Goal: Information Seeking & Learning: Check status

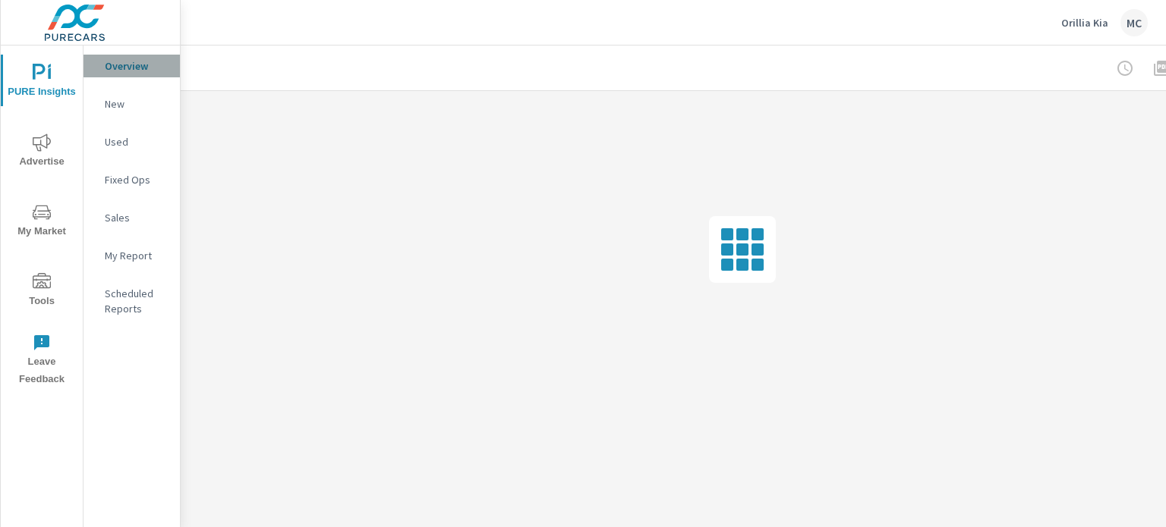
click at [118, 60] on p "Overview" at bounding box center [136, 65] width 63 height 15
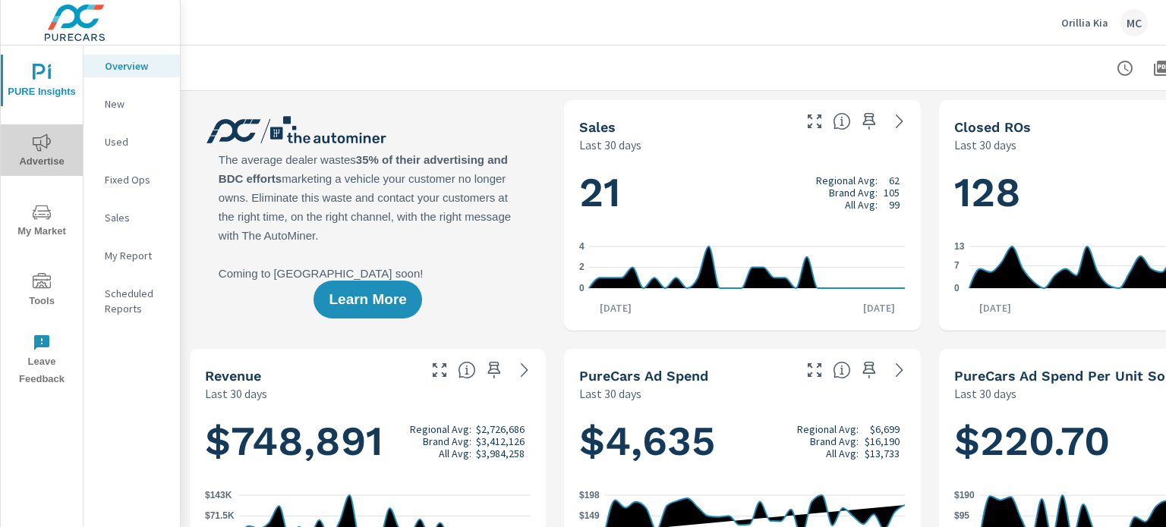
click at [39, 135] on icon "nav menu" at bounding box center [42, 143] width 18 height 18
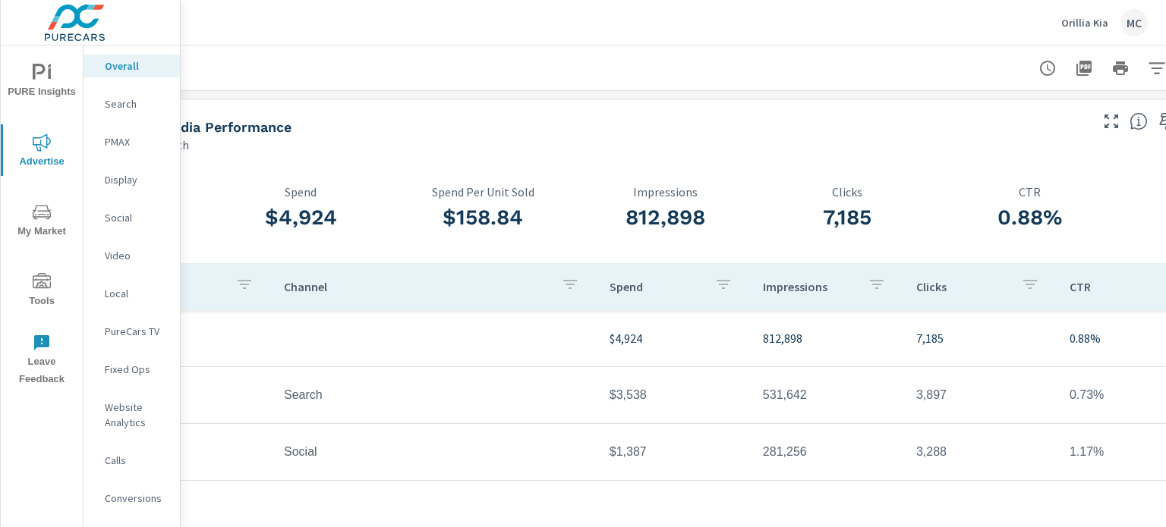
scroll to position [0, 149]
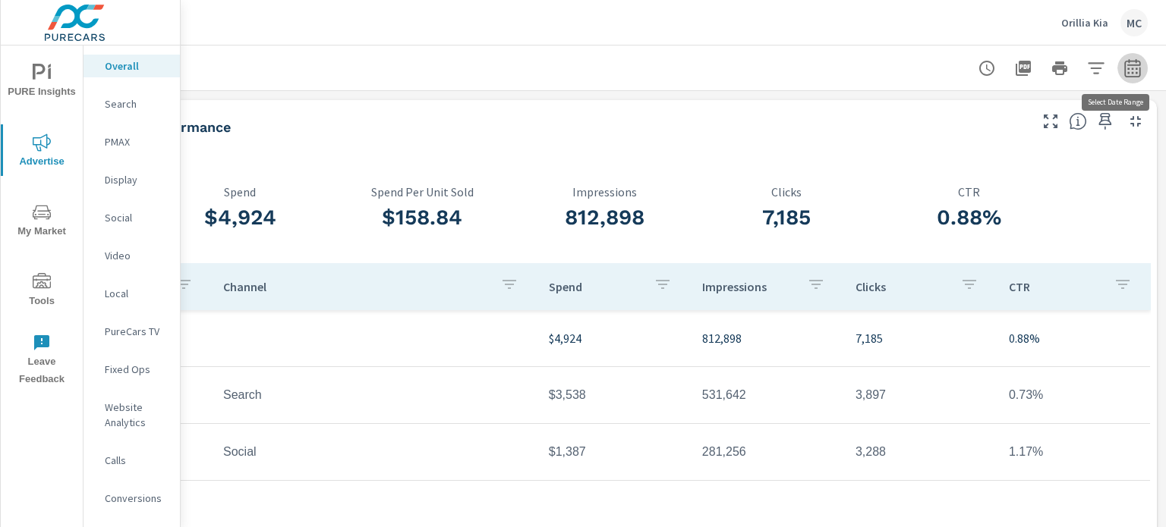
click at [1133, 74] on button "button" at bounding box center [1132, 68] width 30 height 30
select select "Last month"
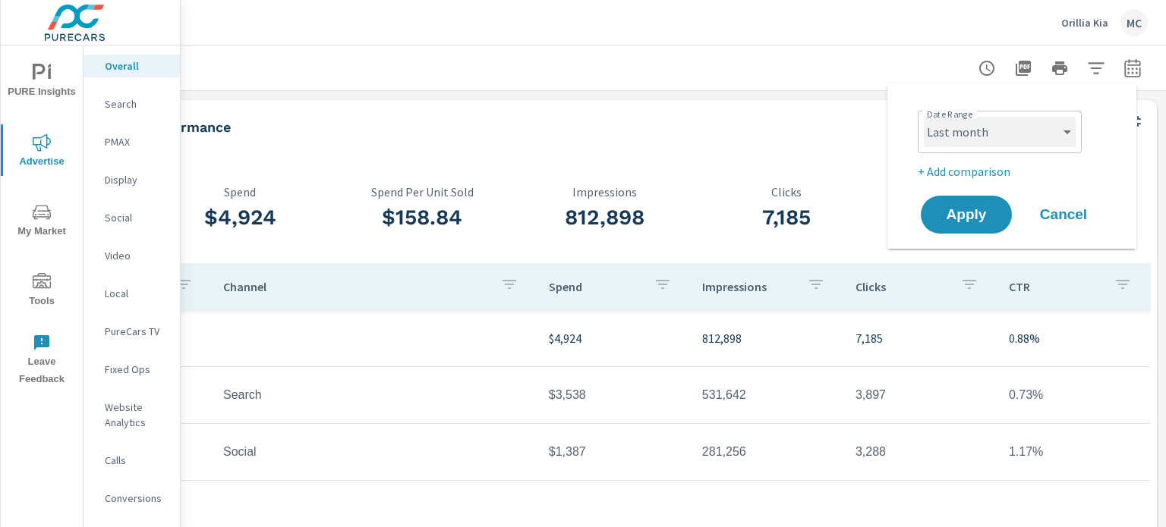
click at [971, 140] on select "Custom [DATE] Last week Last 7 days Last 14 days Last 30 days Last 45 days Last…" at bounding box center [1000, 132] width 152 height 30
click at [1095, 157] on div "Date Range Custom [DATE] Last week Last 7 days Last 14 days Last 30 days Last 4…" at bounding box center [1015, 143] width 194 height 76
click at [995, 175] on p "+ Add comparison" at bounding box center [1015, 171] width 194 height 18
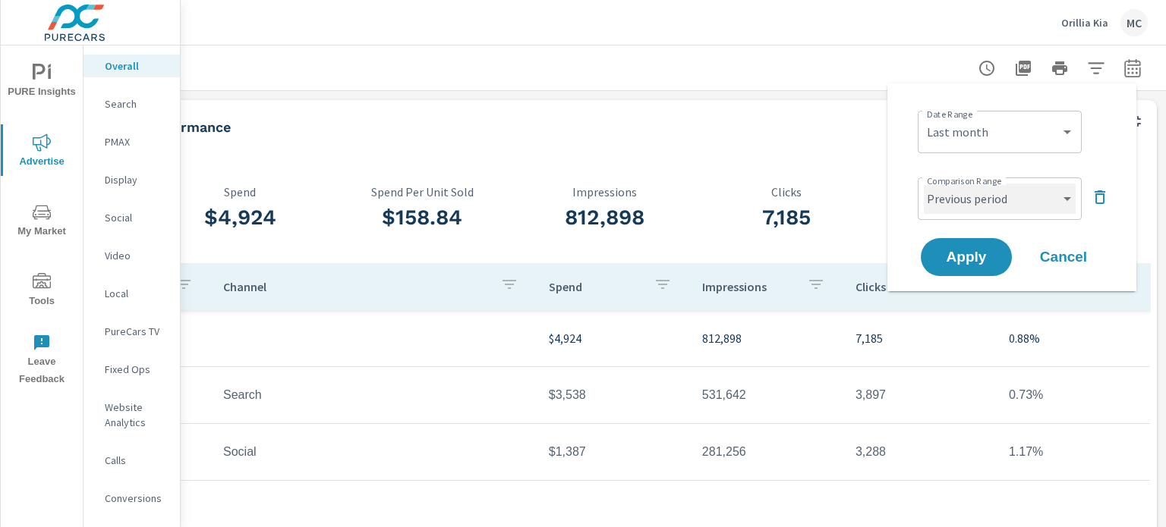
click at [993, 200] on select "Custom Previous period Previous month Previous year" at bounding box center [1000, 199] width 152 height 30
click at [924, 184] on select "Custom Previous period Previous month Previous year" at bounding box center [1000, 199] width 152 height 30
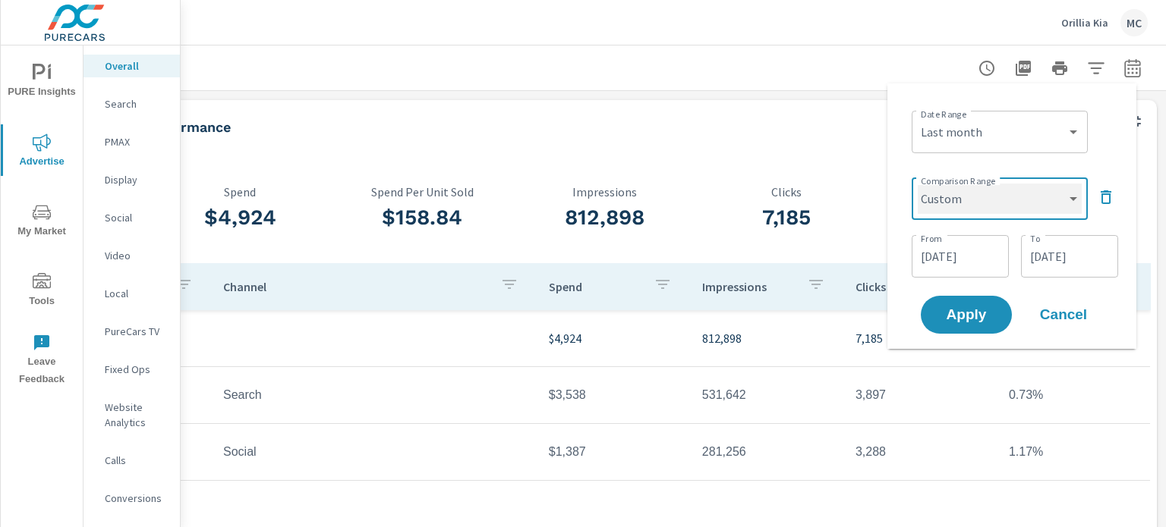
click at [1003, 200] on select "Custom Previous period Previous month Previous year" at bounding box center [1000, 199] width 164 height 30
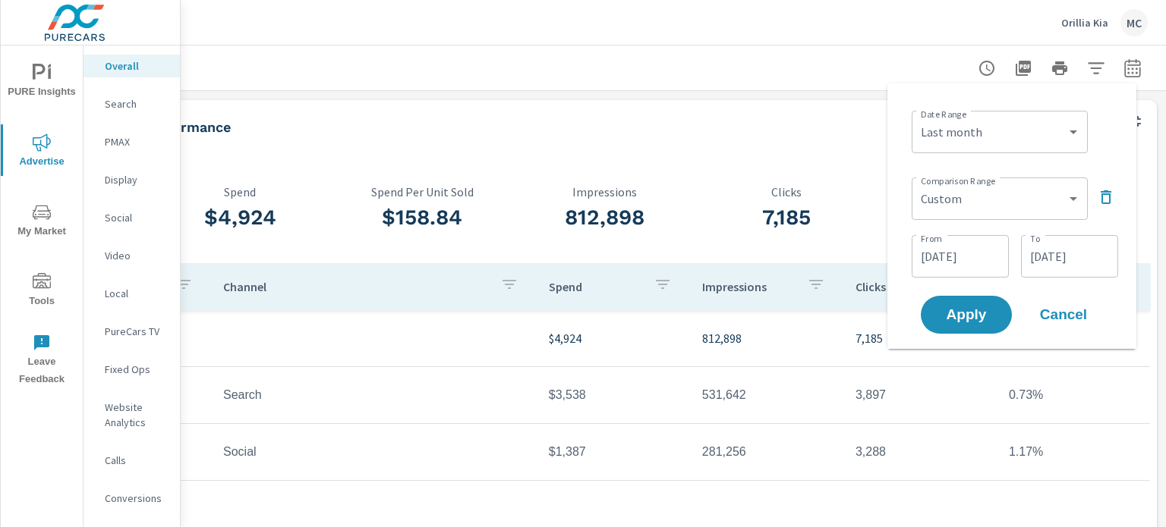
click at [1102, 288] on div "Date Range Custom [DATE] Last week Last 7 days Last 14 days Last 30 days Last 4…" at bounding box center [1011, 216] width 225 height 241
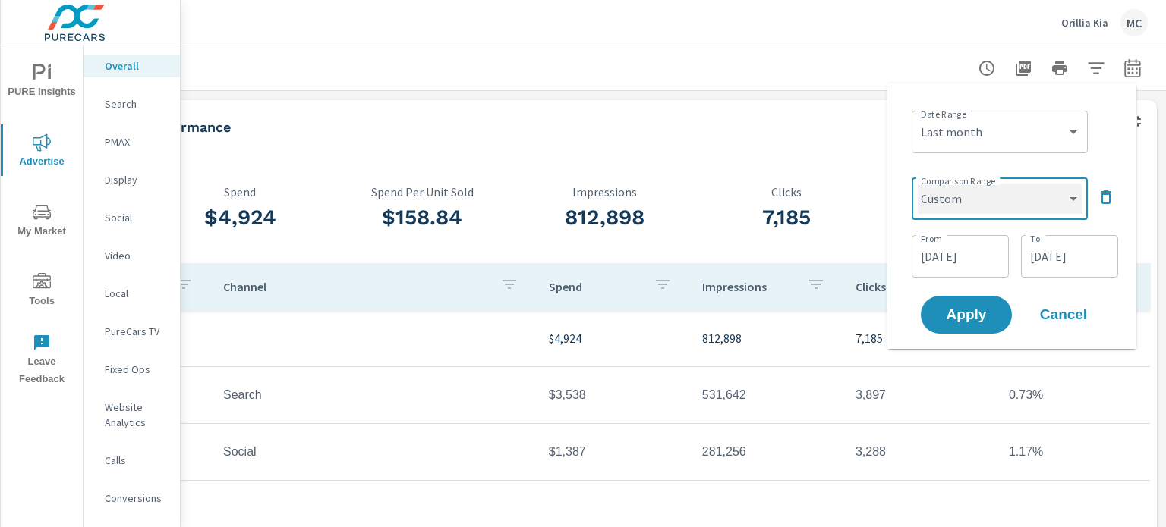
click at [1031, 206] on select "Custom Previous period Previous month Previous year" at bounding box center [1000, 199] width 164 height 30
click at [977, 205] on select "Custom Previous period Previous month Previous year" at bounding box center [1000, 199] width 164 height 30
click at [918, 184] on select "Custom Previous period Previous month Previous year" at bounding box center [1000, 199] width 164 height 30
select select "Previous month"
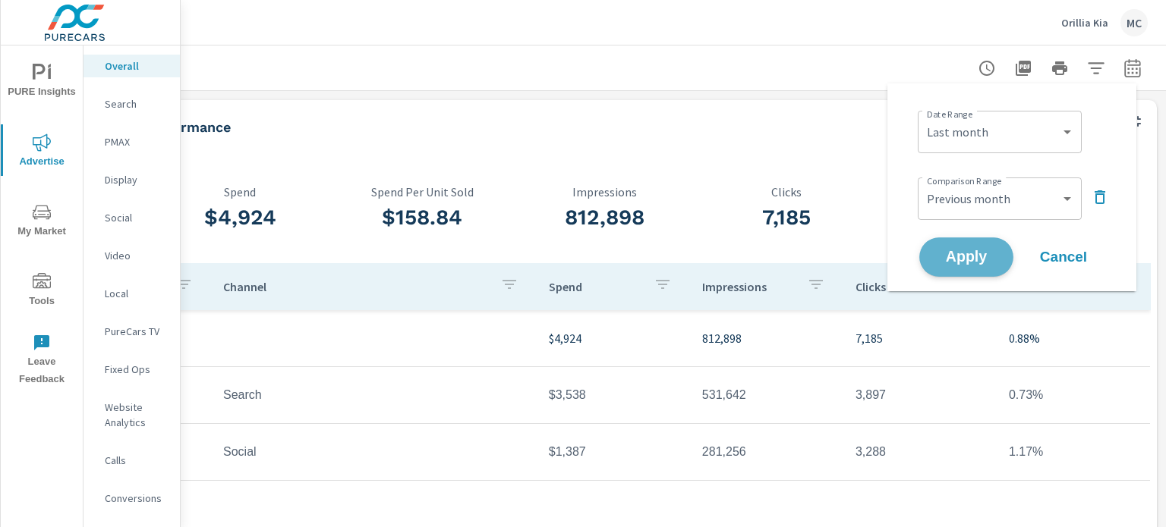
click at [966, 271] on button "Apply" at bounding box center [966, 257] width 94 height 39
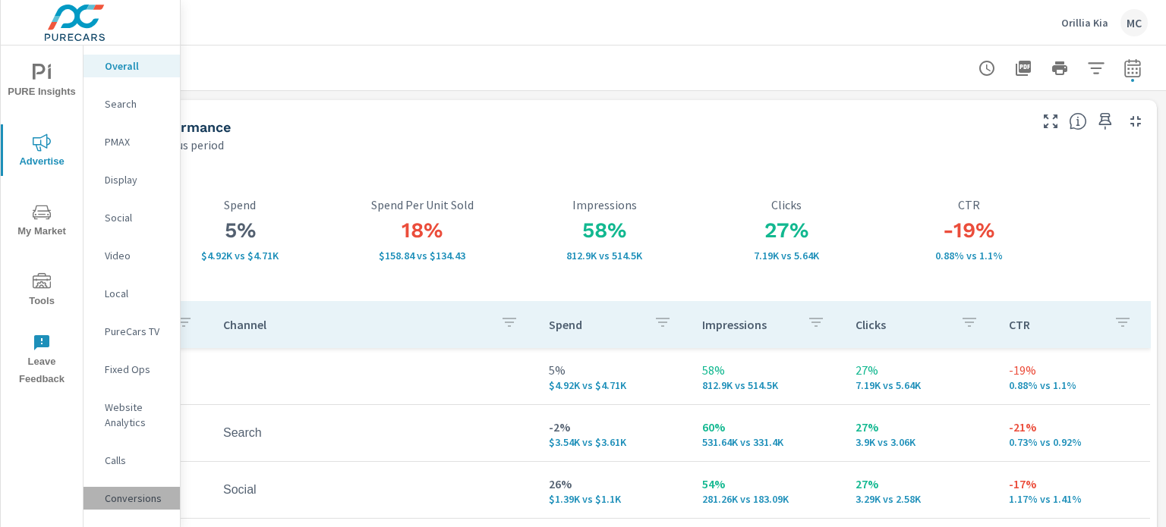
click at [134, 488] on div "Conversions" at bounding box center [131, 498] width 96 height 23
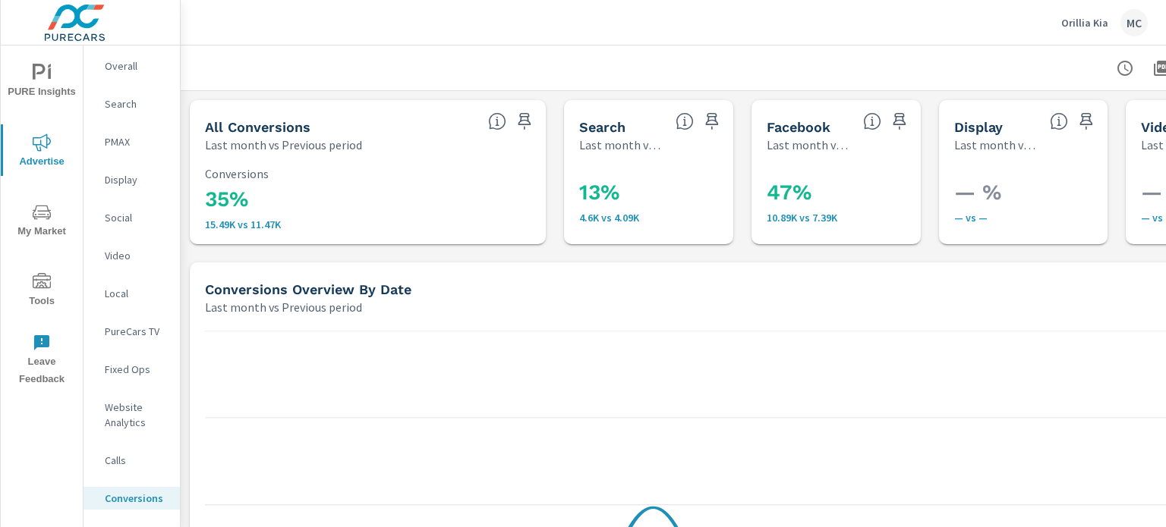
scroll to position [512, 0]
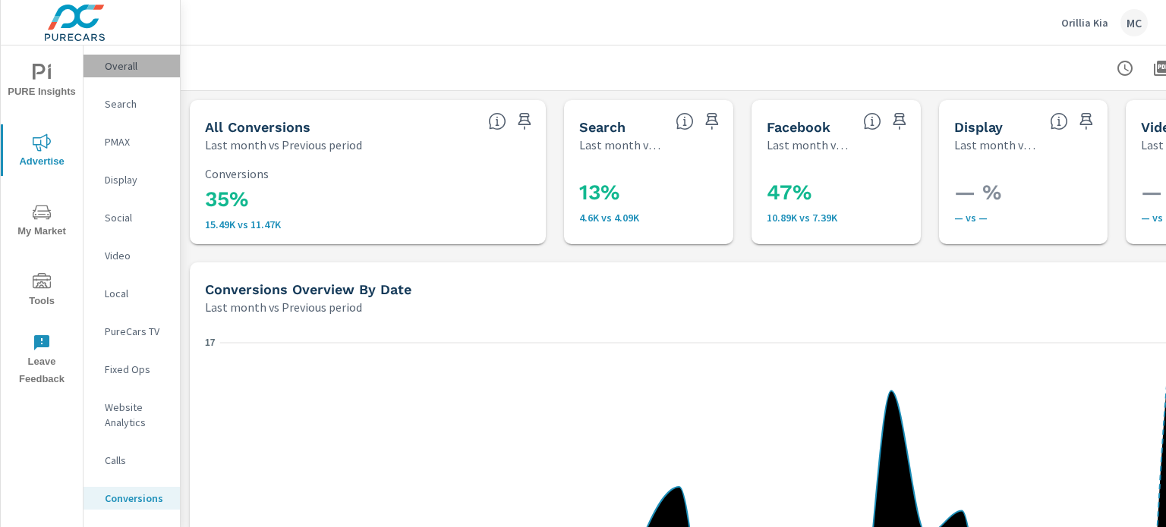
click at [130, 55] on div "Overall" at bounding box center [131, 66] width 96 height 23
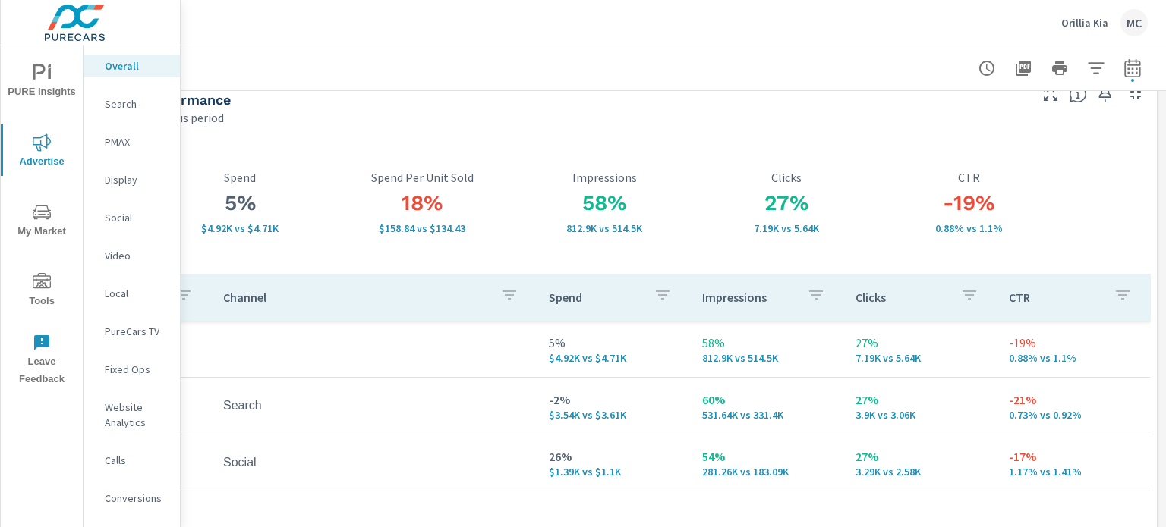
scroll to position [0, 149]
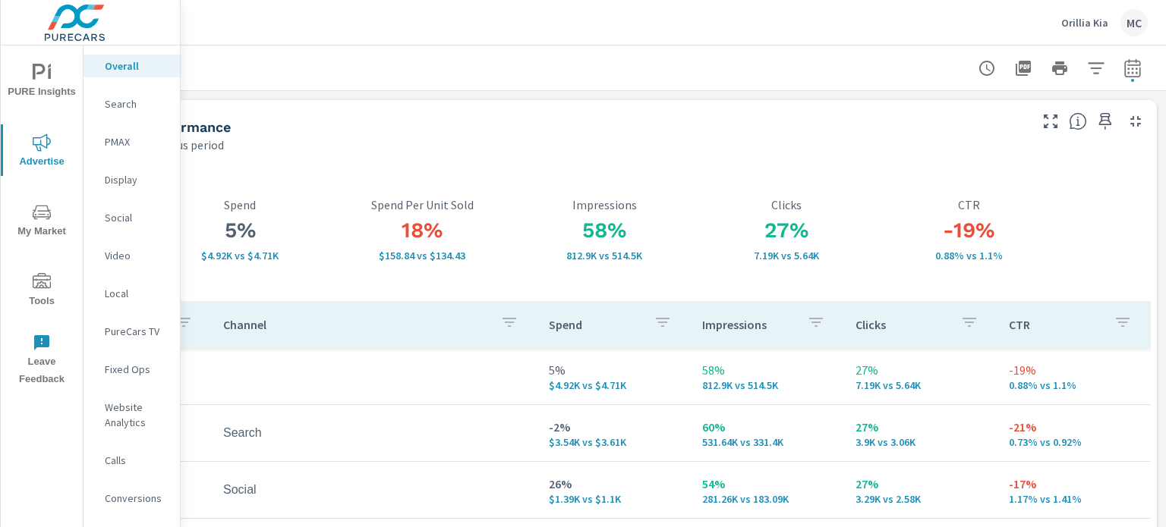
drag, startPoint x: 1165, startPoint y: 105, endPoint x: 1165, endPoint y: 93, distance: 12.1
click at [1165, 93] on div "Overall Performance Orillia Kia Report date range: [DATE] - [DATE] vs [DATE] - …" at bounding box center [673, 287] width 985 height 482
